Goal: Communication & Community: Share content

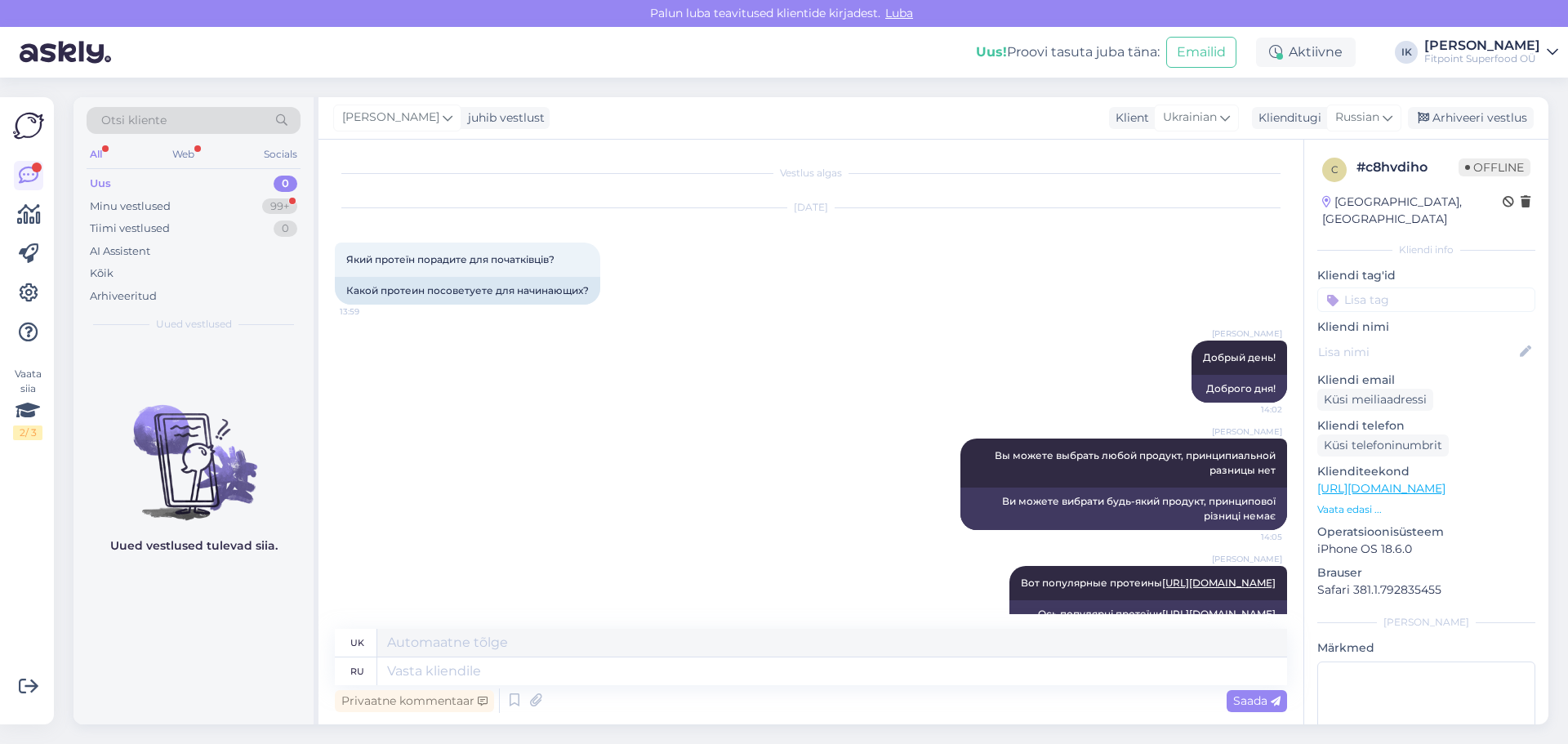
scroll to position [287, 0]
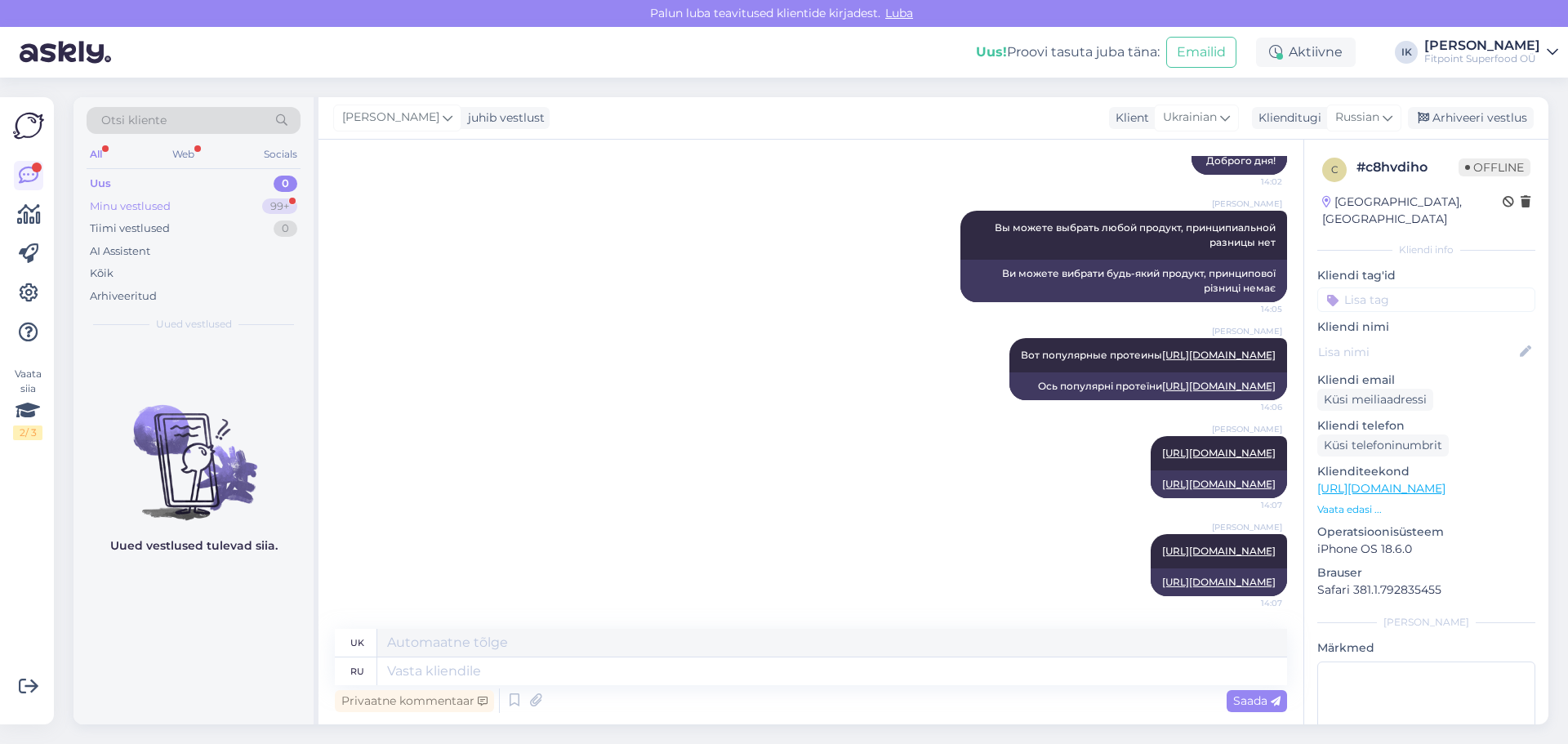
click at [164, 206] on div "Minu vestlused" at bounding box center [130, 207] width 81 height 17
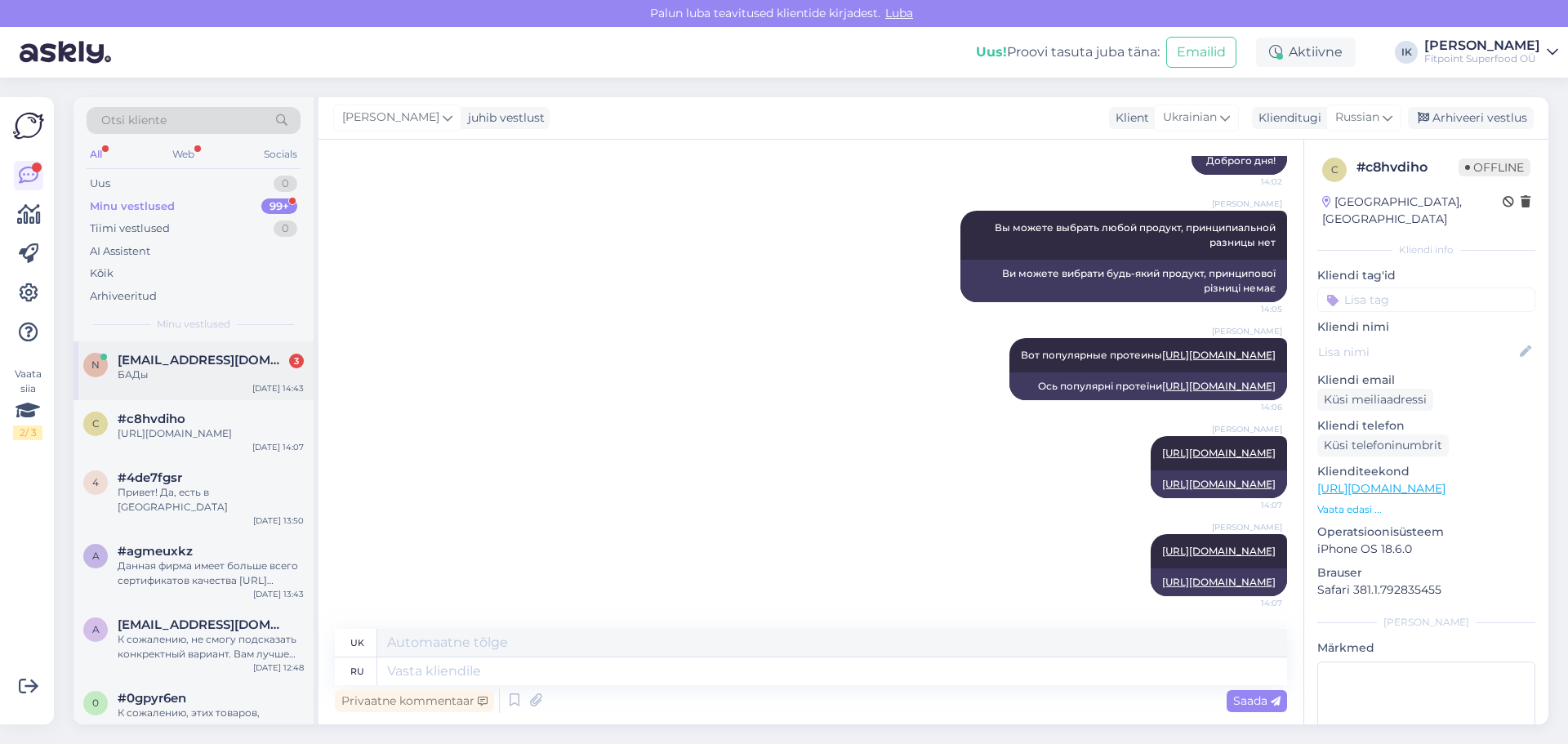
click at [190, 353] on span "[EMAIL_ADDRESS][DOMAIN_NAME]" at bounding box center [202, 360] width 170 height 15
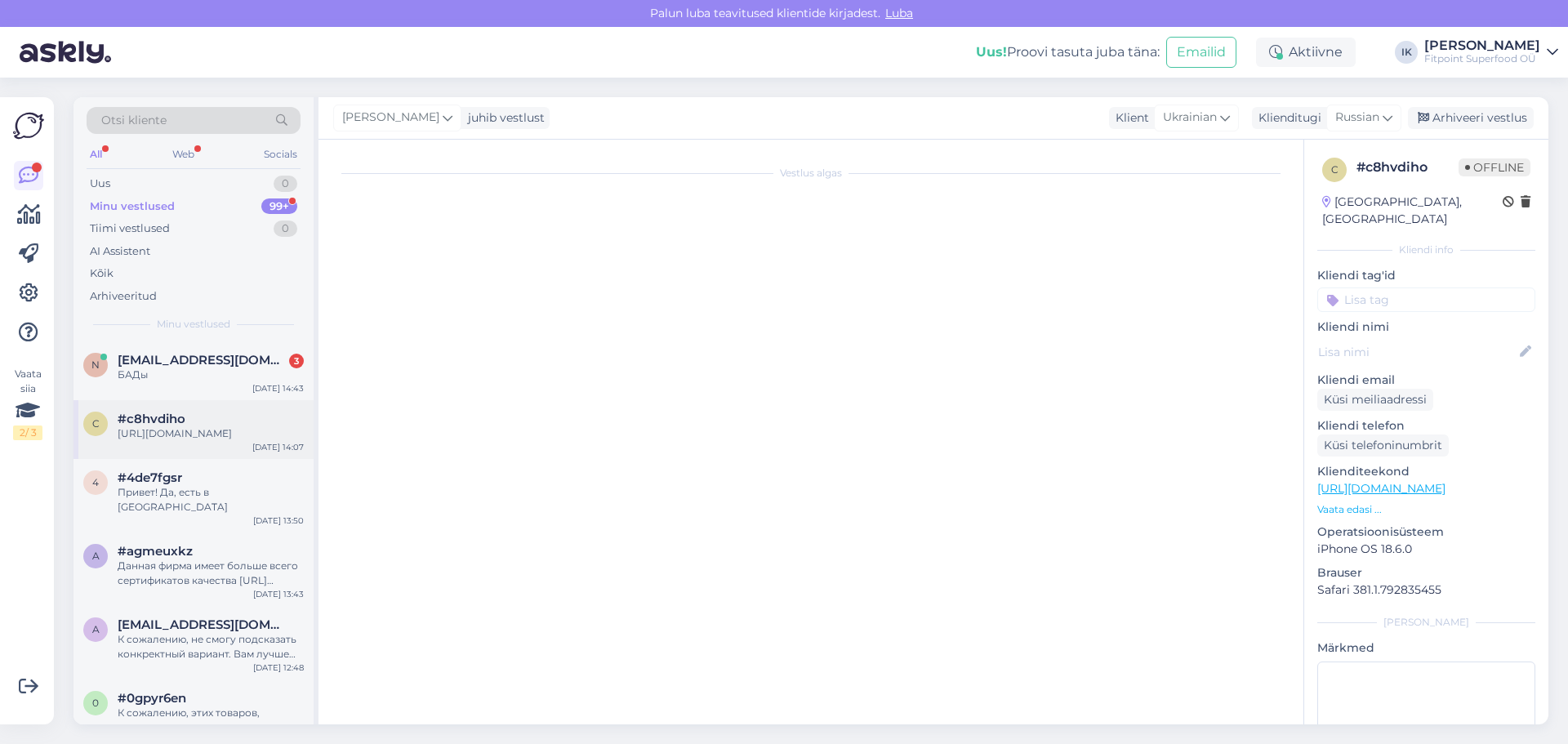
scroll to position [365, 0]
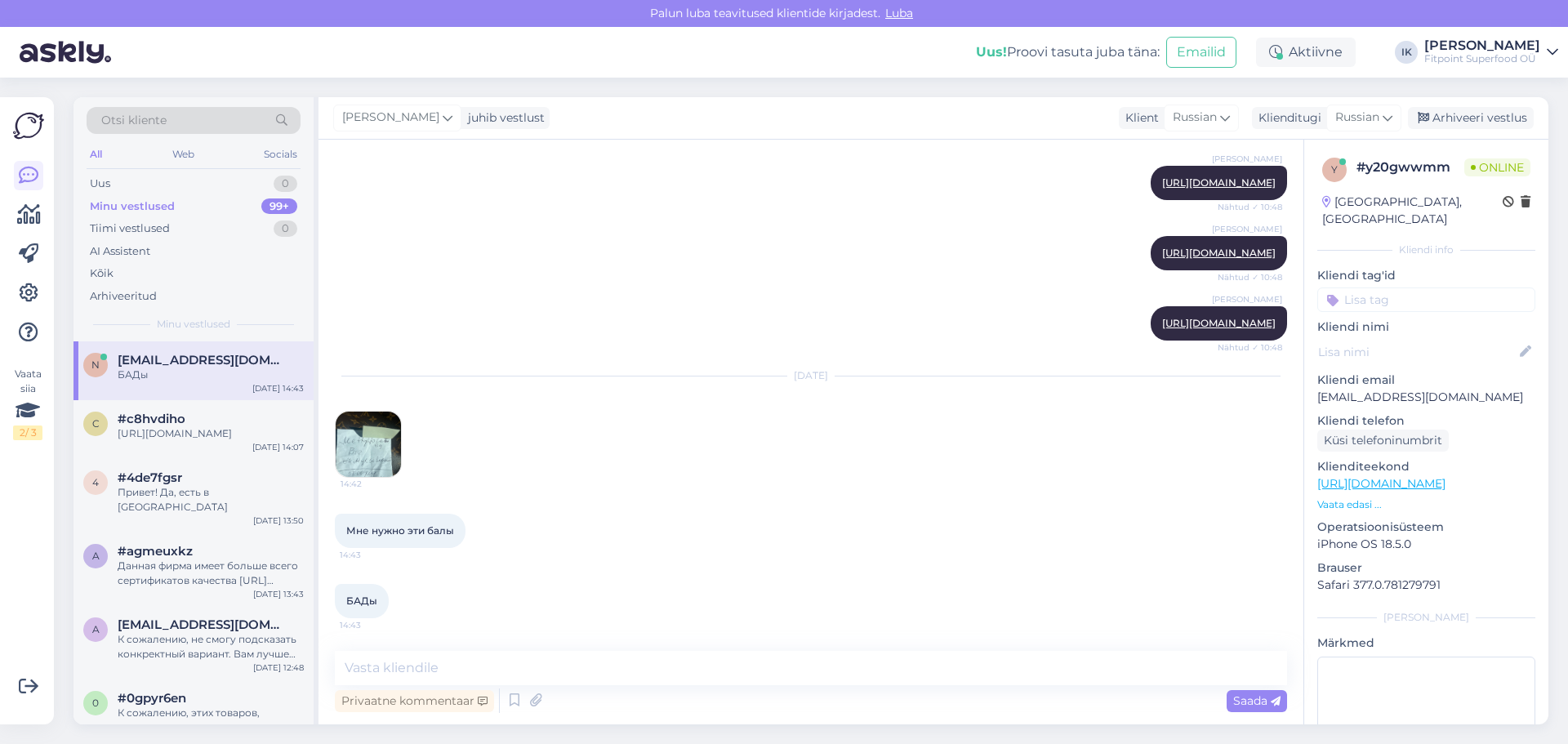
click at [368, 457] on img at bounding box center [368, 444] width 65 height 65
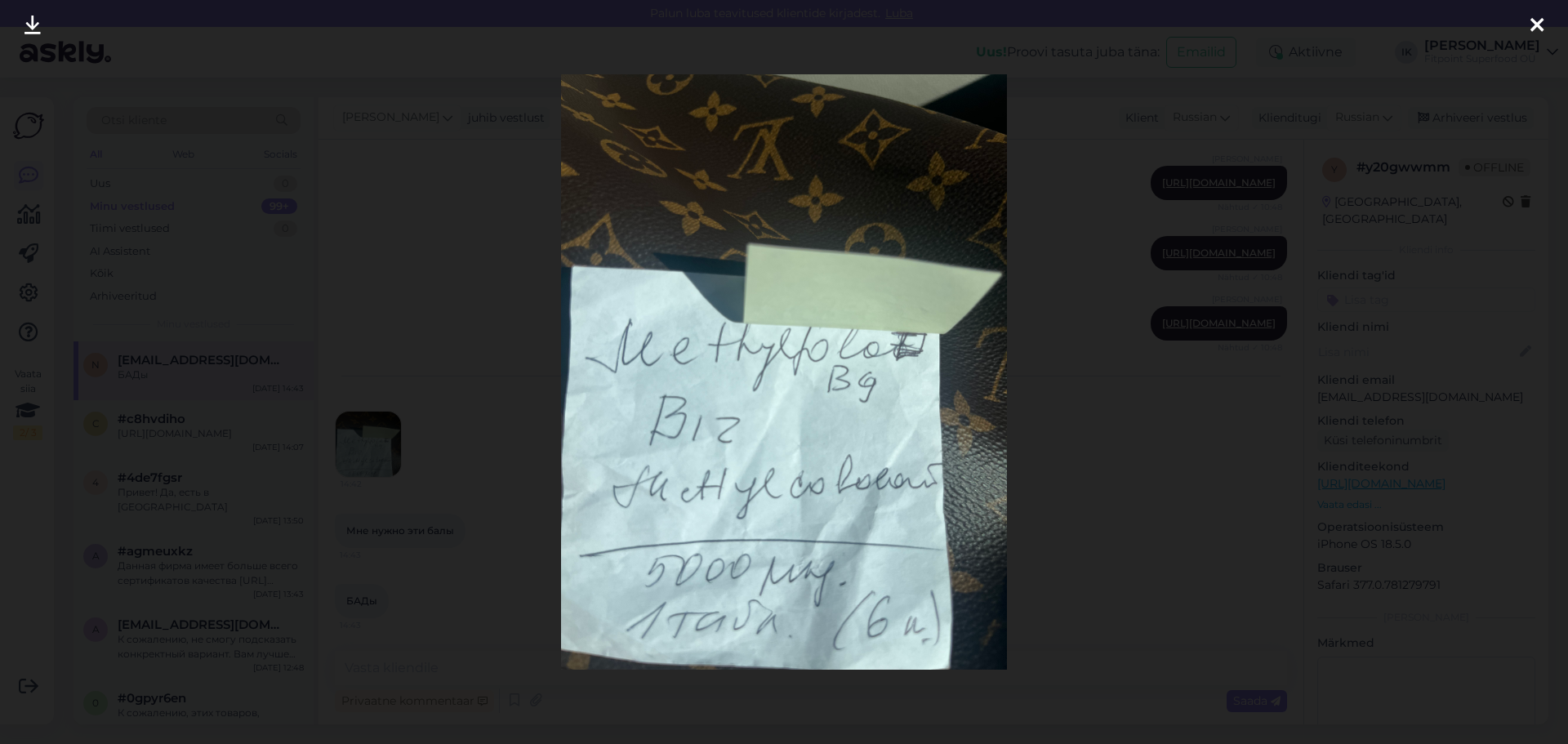
click at [1535, 25] on icon at bounding box center [1537, 27] width 13 height 22
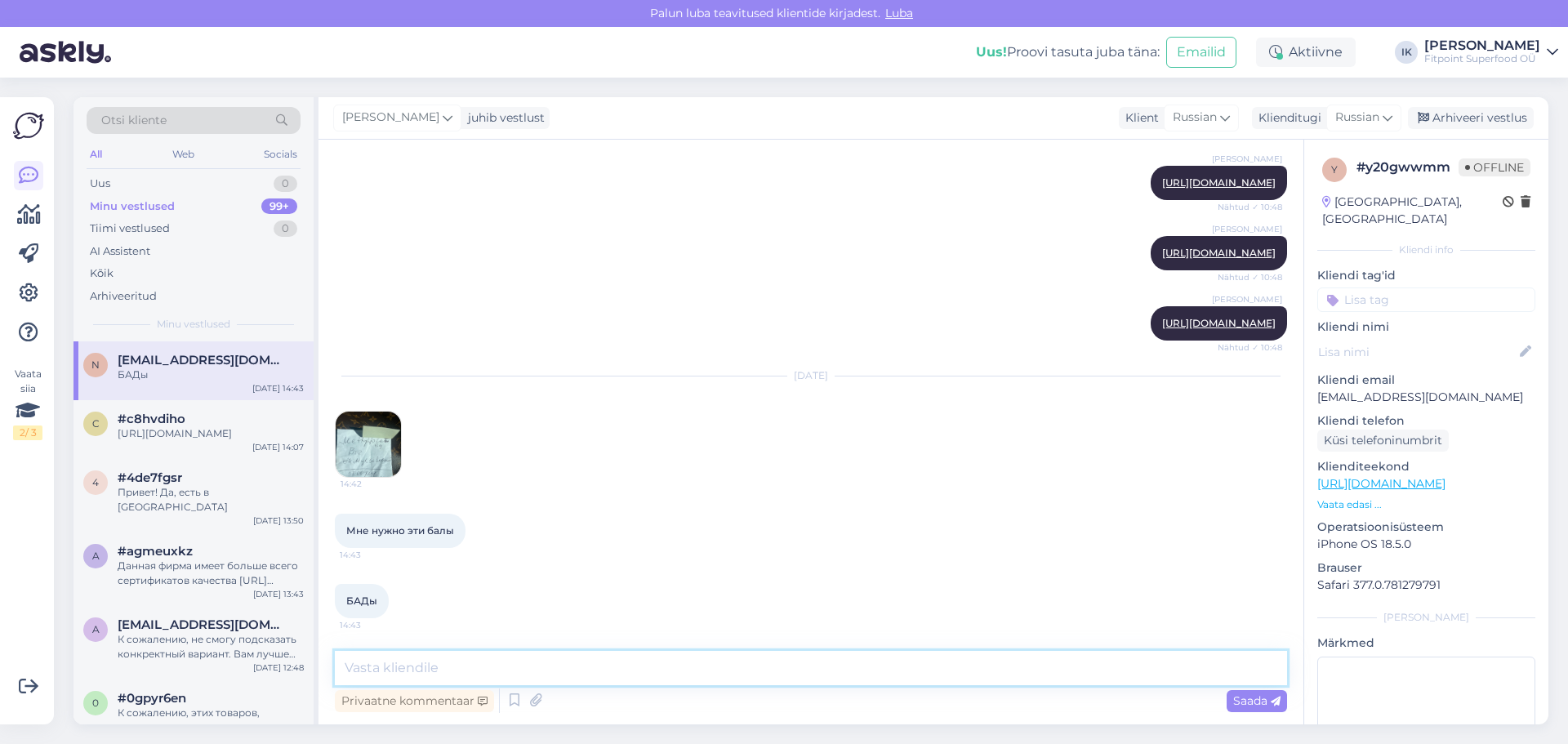
click at [443, 669] on textarea at bounding box center [811, 668] width 953 height 34
click at [369, 460] on img at bounding box center [368, 444] width 65 height 65
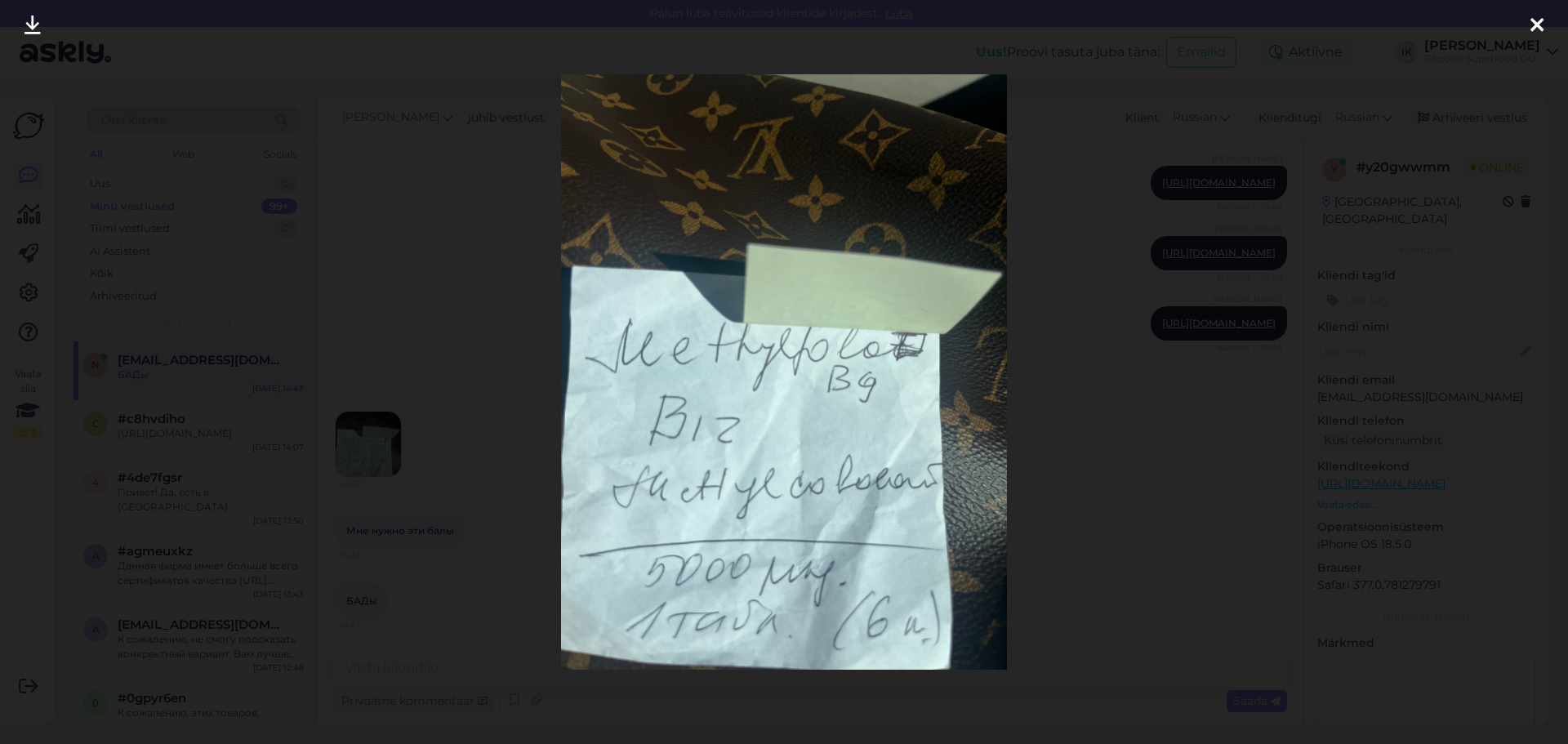
click at [1538, 21] on icon at bounding box center [1537, 27] width 13 height 22
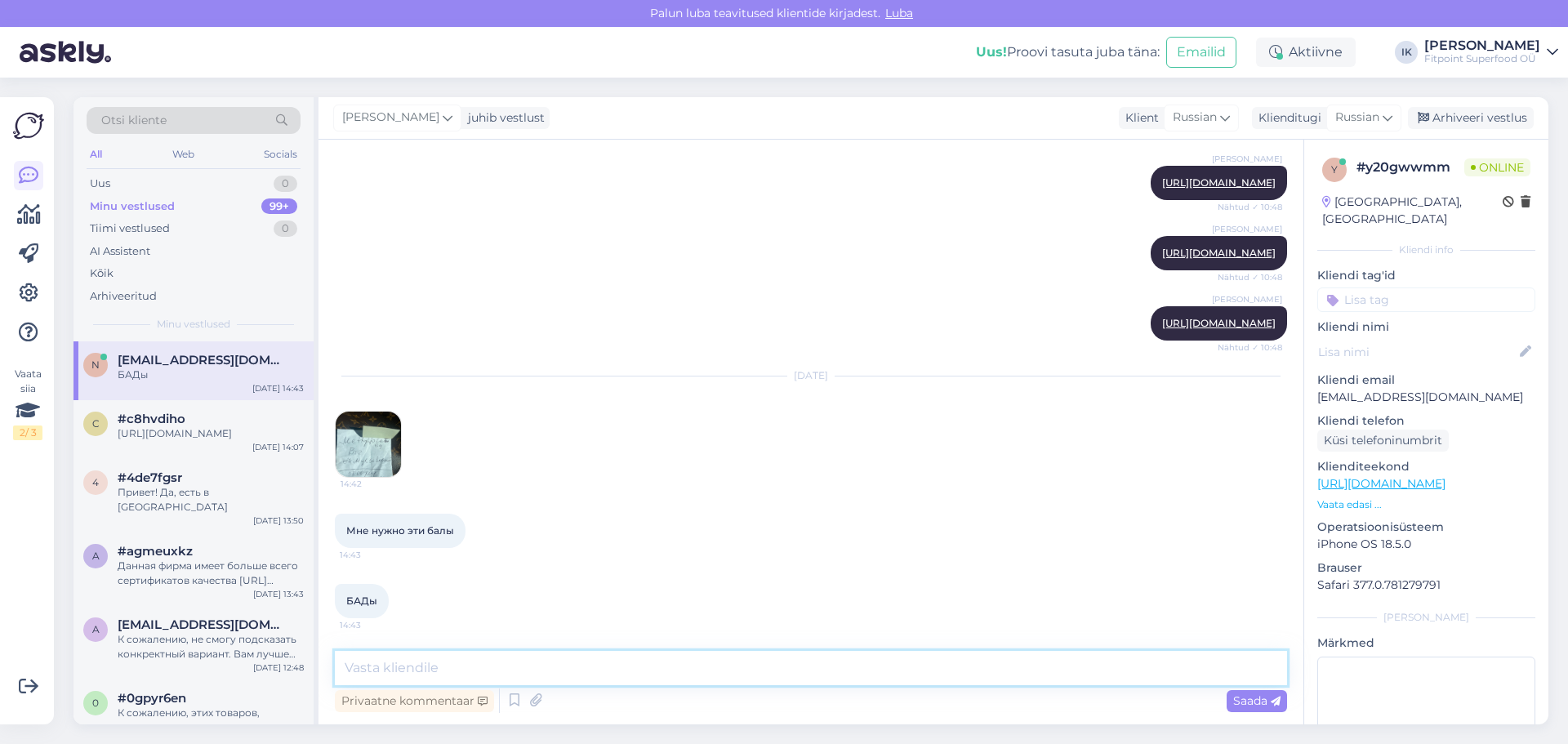
click at [416, 667] on textarea at bounding box center [811, 668] width 953 height 34
type textarea "д"
type textarea "Добрый день!"
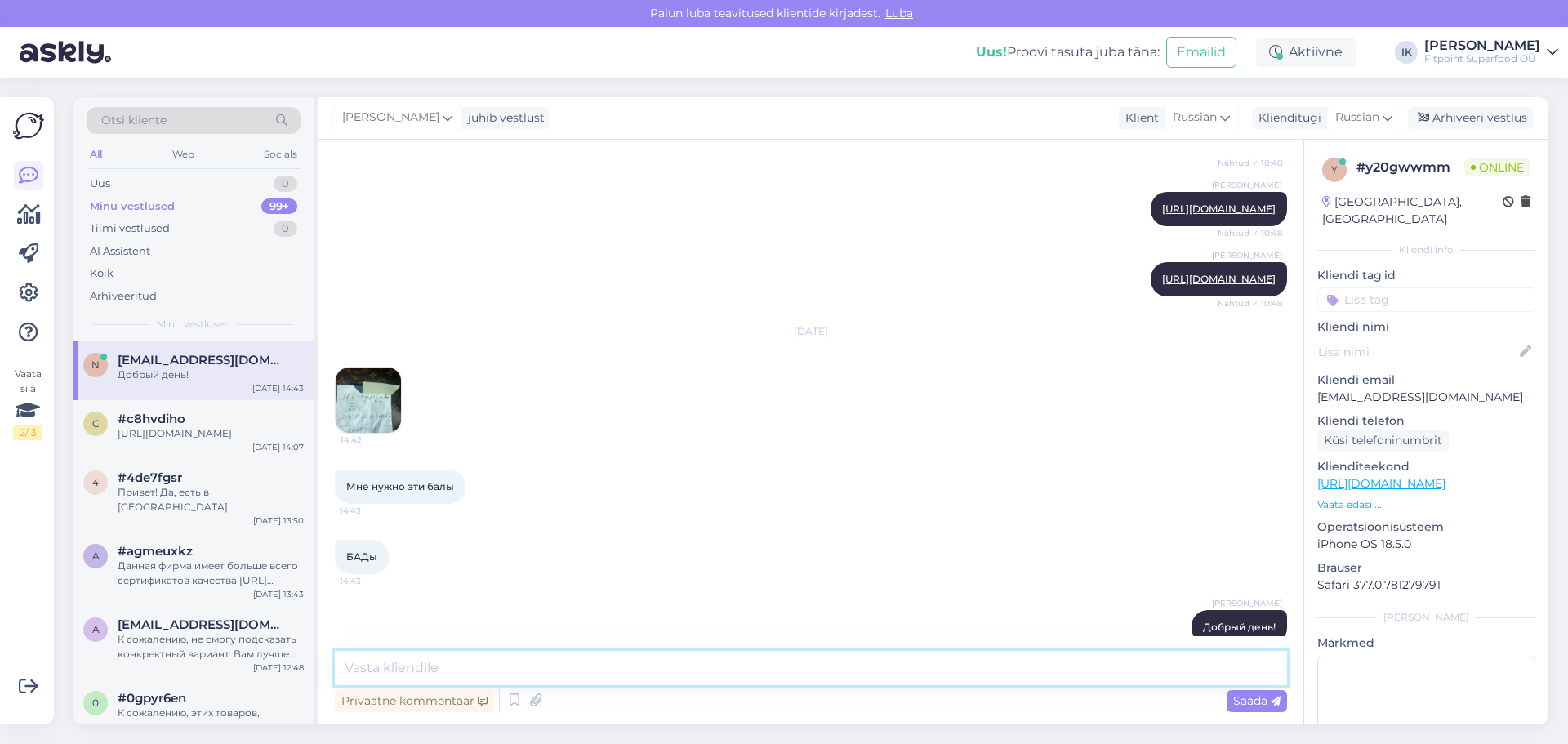
scroll to position [435, 0]
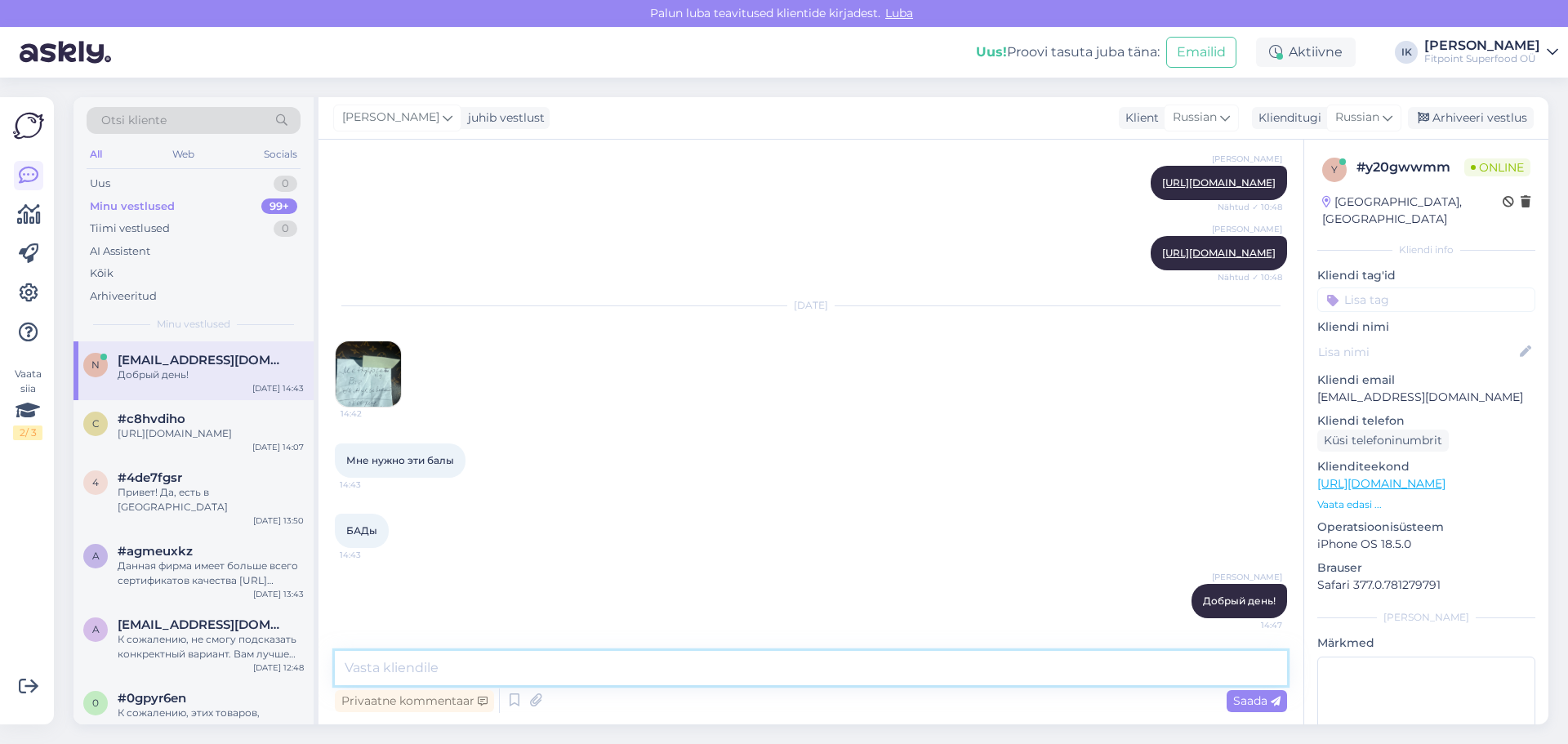
paste textarea "[URL][DOMAIN_NAME]"
type textarea "[URL][DOMAIN_NAME]"
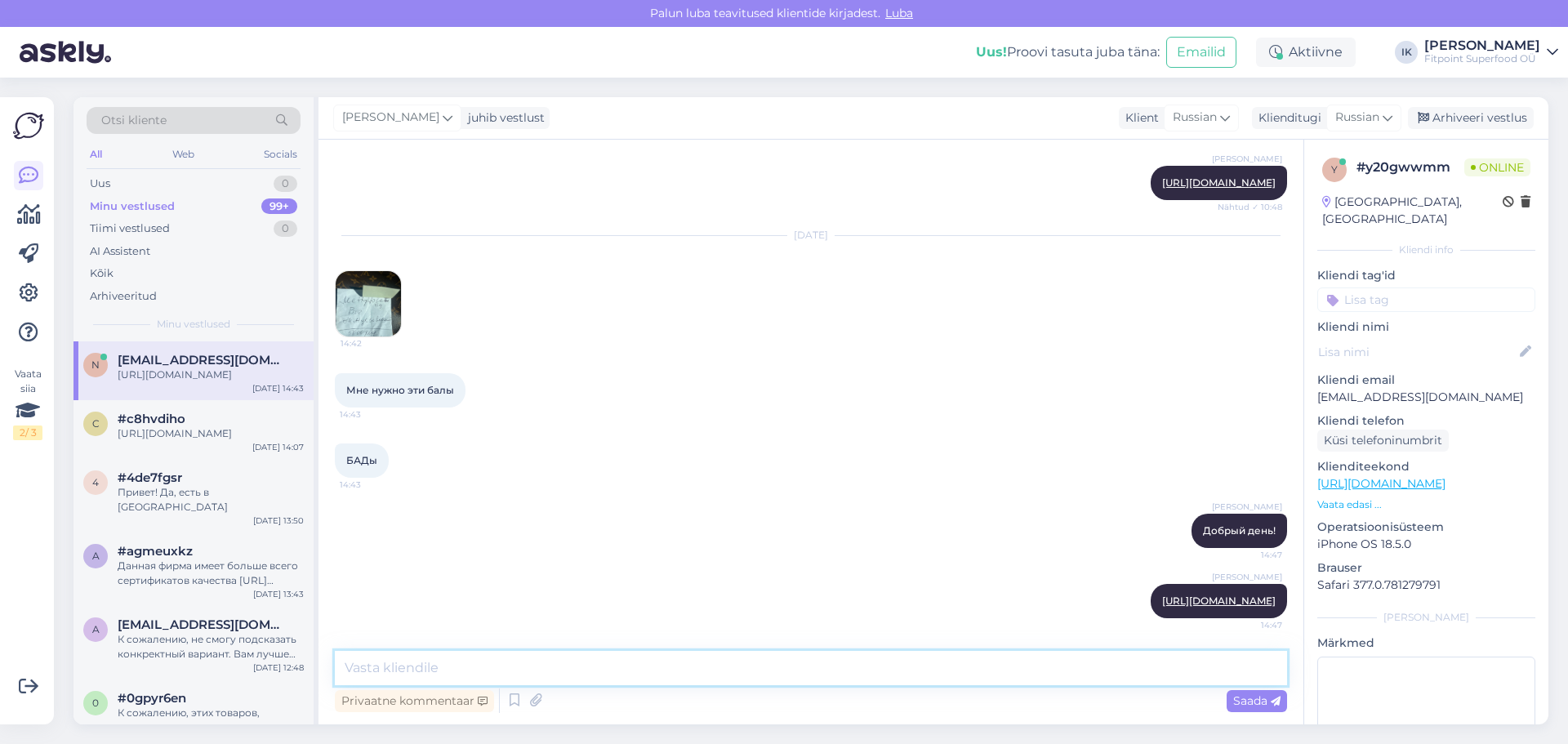
paste textarea "[URL][DOMAIN_NAME]"
type textarea "[URL][DOMAIN_NAME]"
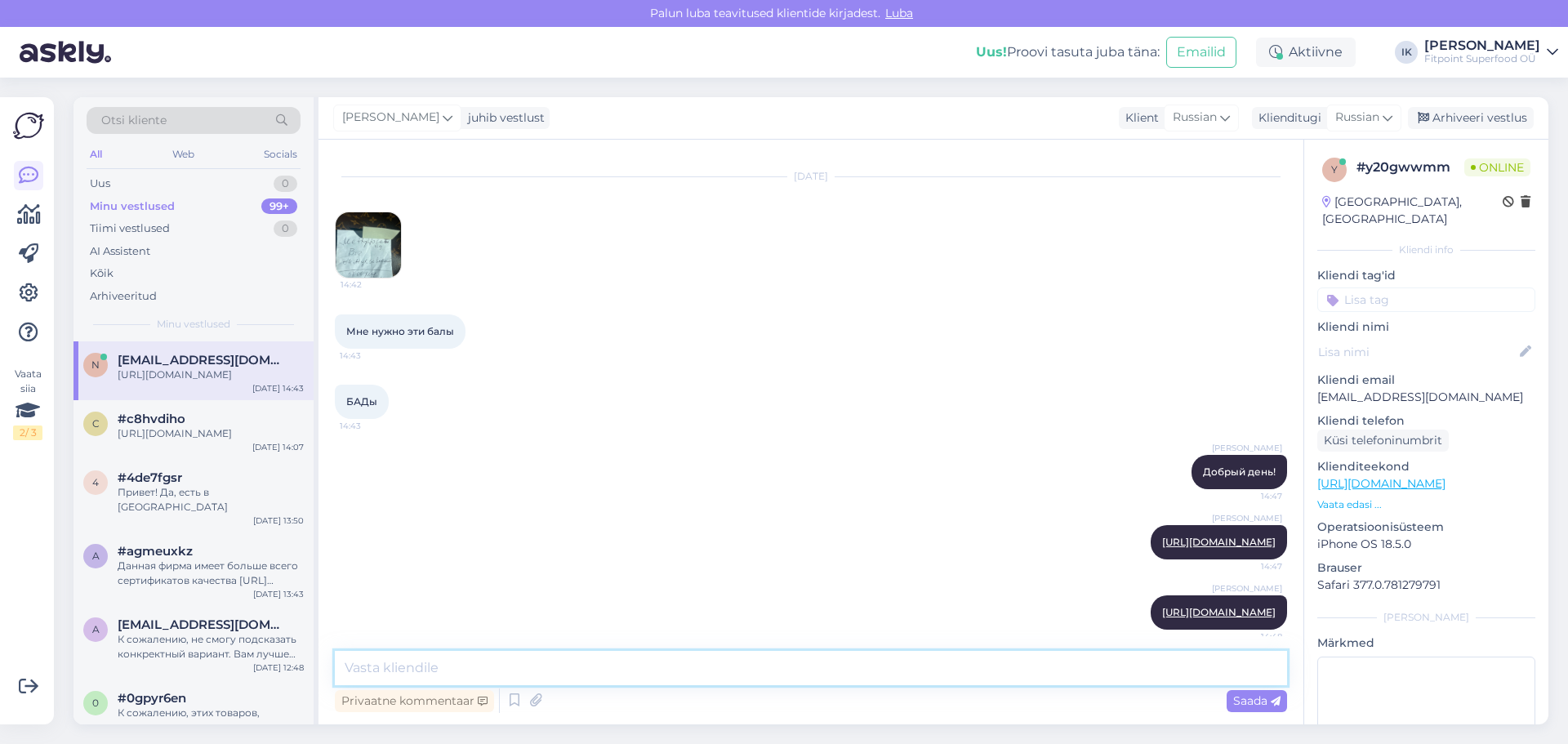
scroll to position [605, 0]
